Goal: Task Accomplishment & Management: Manage account settings

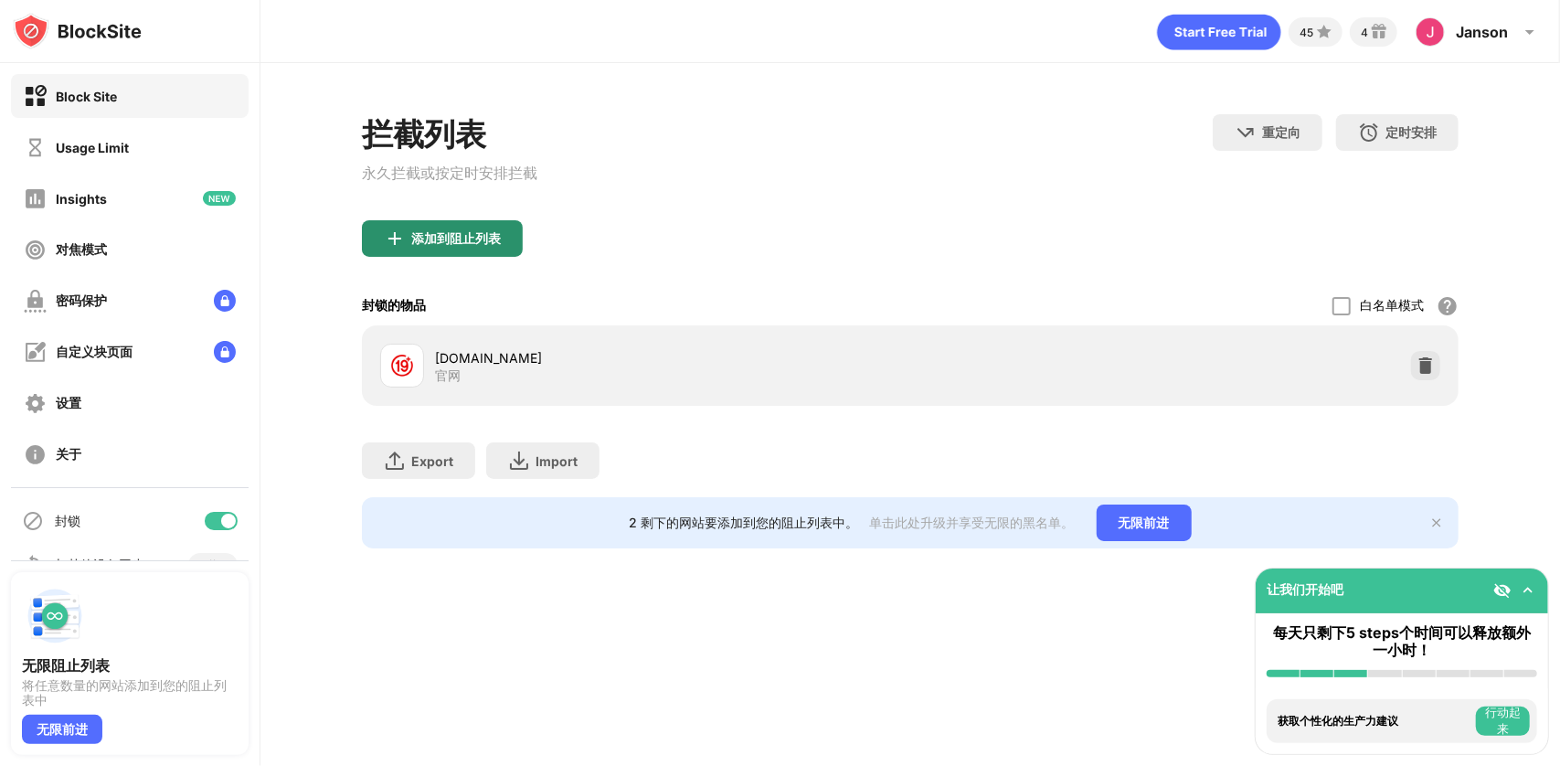
click at [464, 232] on div "添加到阻止列表" at bounding box center [456, 238] width 90 height 15
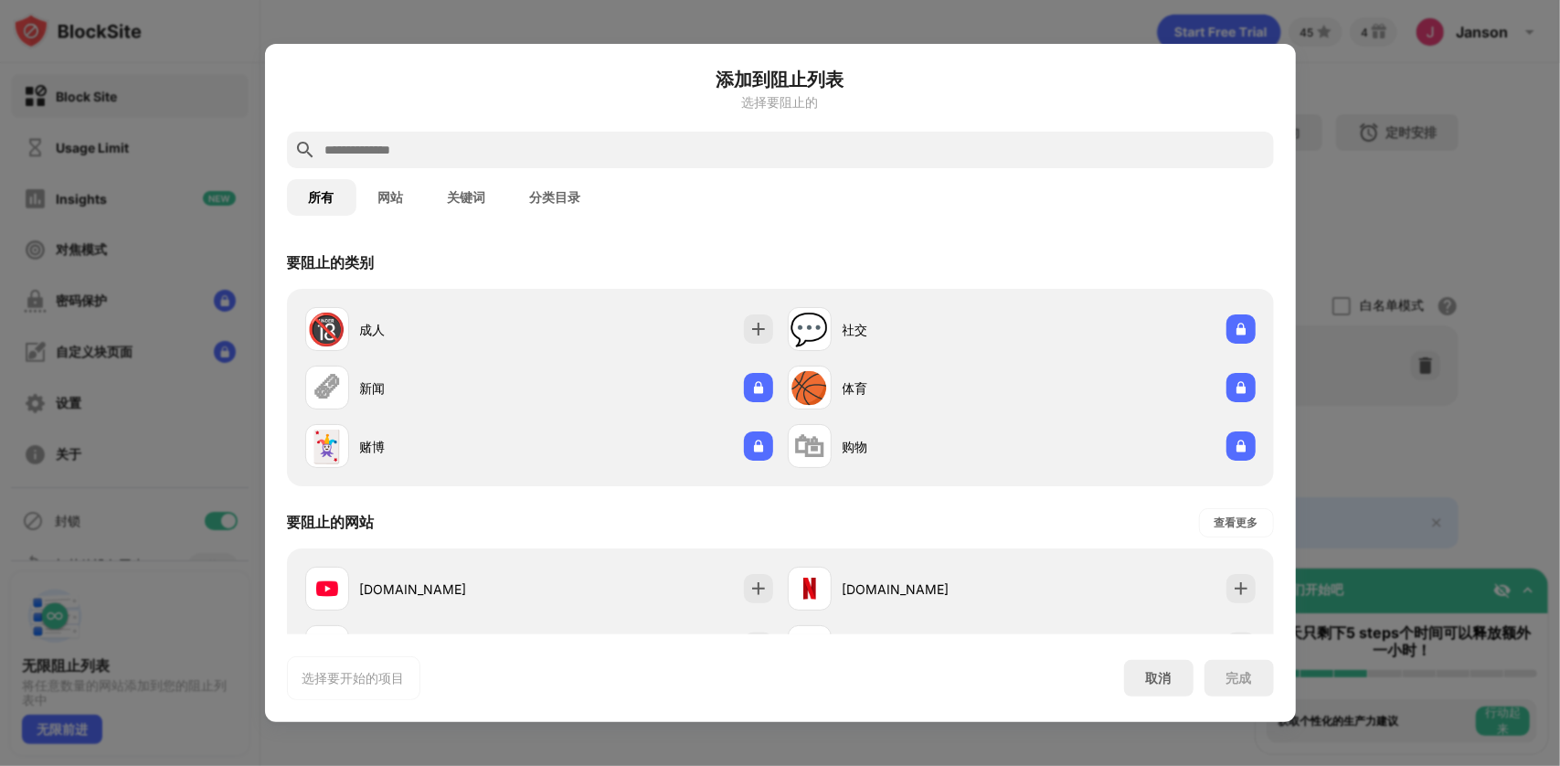
click at [448, 147] on input "text" at bounding box center [795, 150] width 943 height 22
click at [1147, 697] on div "选择要开始的项目 取消 完成" at bounding box center [780, 678] width 987 height 44
click at [1156, 687] on div "取消" at bounding box center [1158, 678] width 69 height 37
